Goal: Transaction & Acquisition: Subscribe to service/newsletter

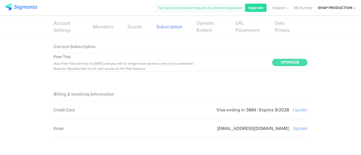
click at [262, 9] on span "Upgrade" at bounding box center [256, 7] width 15 height 5
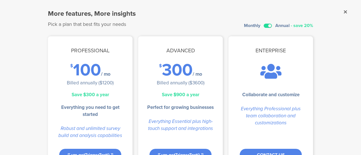
click at [267, 24] on label at bounding box center [268, 26] width 8 height 4
click at [0, 0] on input "checkbox" at bounding box center [0, 0] width 0 height 0
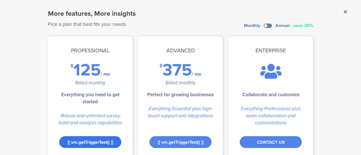
click at [89, 140] on div "[[ vm.getTriggerText() ]]" at bounding box center [90, 143] width 62 height 12
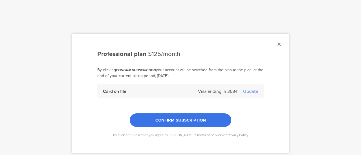
click at [189, 117] on span "CONFIRM SUBSCRIPTION" at bounding box center [180, 120] width 51 height 6
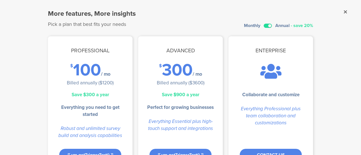
click at [265, 25] on label at bounding box center [268, 26] width 8 height 4
click at [0, 0] on input "checkbox" at bounding box center [0, 0] width 0 height 0
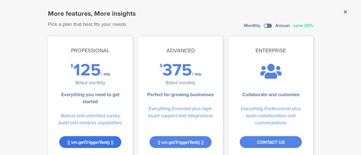
click at [75, 142] on div "[[ vm.getTriggerText() ]]" at bounding box center [90, 143] width 62 height 12
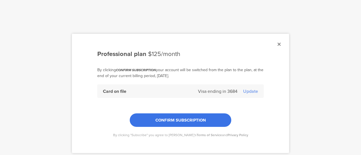
click at [168, 120] on span "CONFIRM SUBSCRIPTION" at bounding box center [180, 120] width 51 height 6
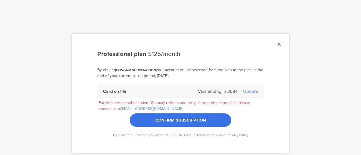
click at [278, 44] on icon at bounding box center [279, 44] width 3 height 5
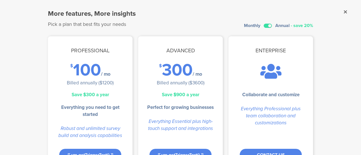
click at [343, 13] on sg-dialog-overlay "More features, More insights Pick a plan that best fits your needs Monthly Annu…" at bounding box center [180, 77] width 361 height 155
click at [344, 10] on icon at bounding box center [345, 11] width 3 height 5
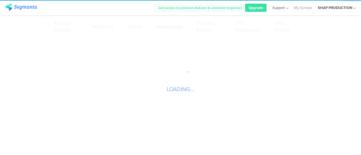
click at [286, 6] on icon at bounding box center [287, 8] width 4 height 4
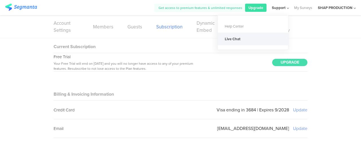
click at [255, 40] on div "Live Chat" at bounding box center [253, 39] width 71 height 13
